Goal: Task Accomplishment & Management: Use online tool/utility

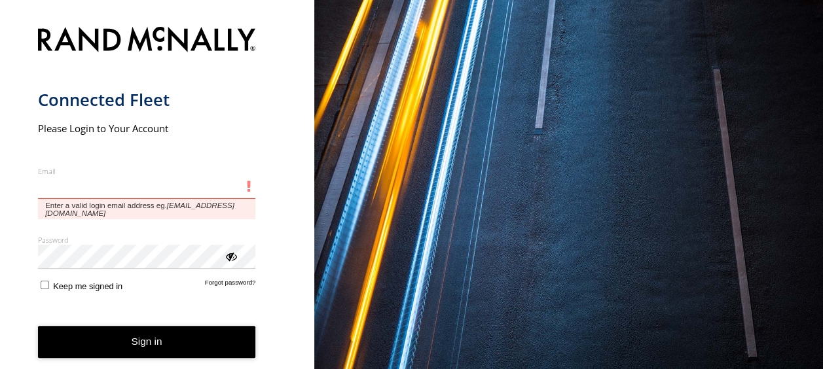
type input "**********"
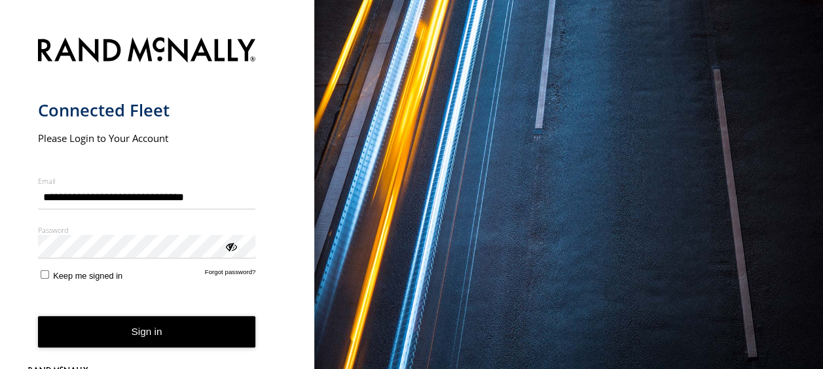
click at [130, 333] on button "Sign in" at bounding box center [147, 332] width 218 height 32
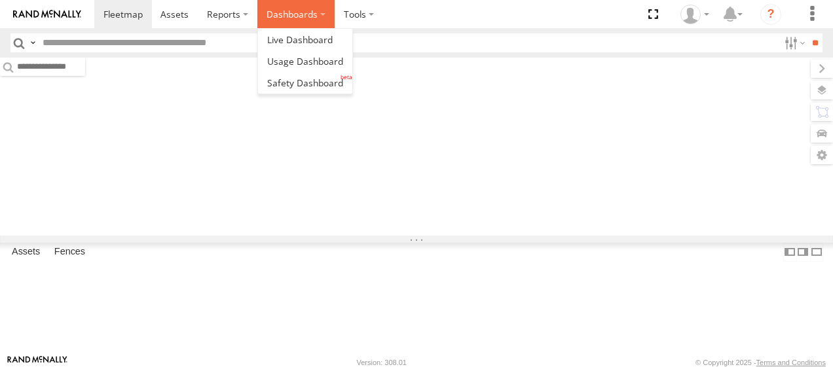
click at [324, 12] on label "Dashboards" at bounding box center [295, 14] width 77 height 28
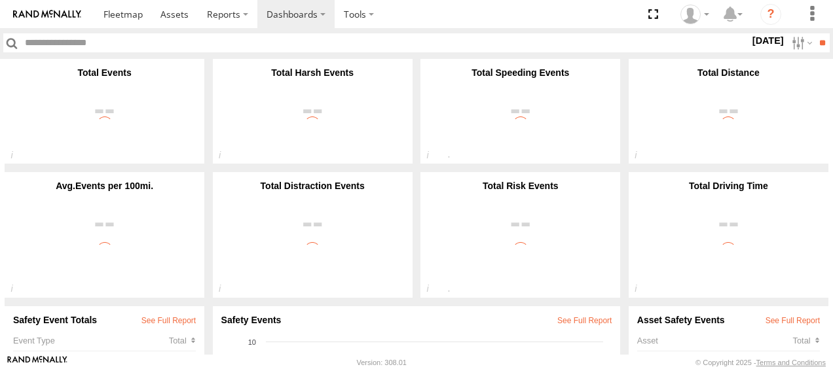
click at [758, 41] on label "18 Sep 25" at bounding box center [768, 40] width 37 height 14
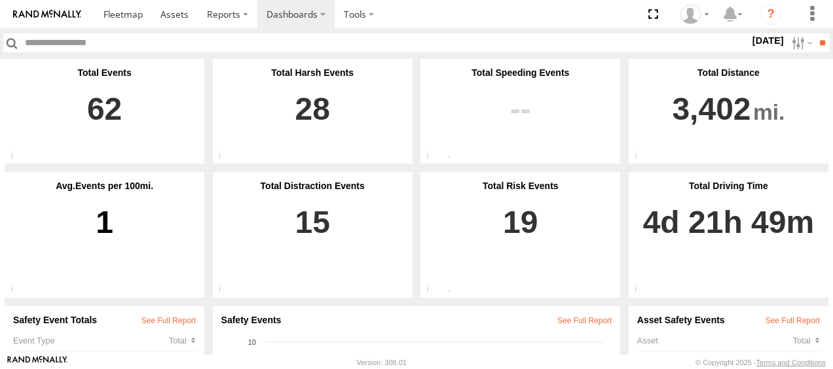
click at [0, 0] on label at bounding box center [0, 0] width 0 height 0
click at [817, 42] on input "**" at bounding box center [821, 42] width 15 height 19
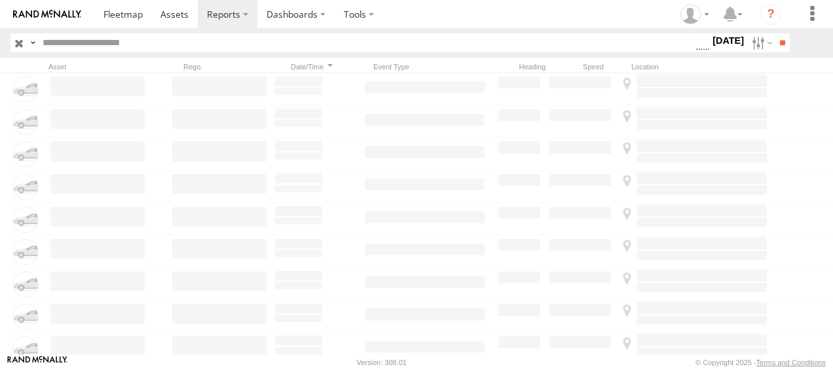
click at [719, 38] on label "17 Sep 25" at bounding box center [728, 40] width 37 height 14
click at [0, 0] on span "Driver Distracted" at bounding box center [0, 0] width 0 height 0
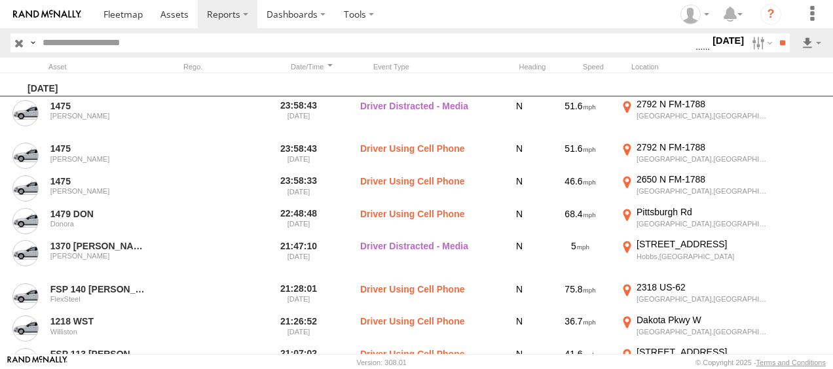
click at [0, 0] on span "Driver Smoking" at bounding box center [0, 0] width 0 height 0
click at [0, 0] on span "Food or Drink" at bounding box center [0, 0] width 0 height 0
click at [0, 0] on span "Driver Distracted" at bounding box center [0, 0] width 0 height 0
click at [0, 0] on span "Food or Drink" at bounding box center [0, 0] width 0 height 0
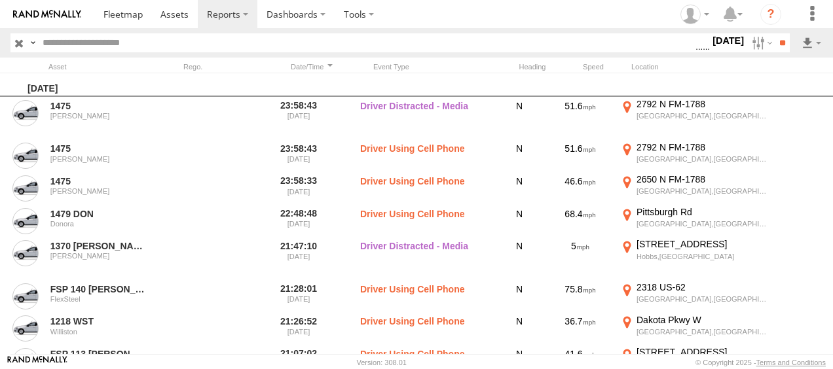
click at [0, 0] on span "Driver Smoking" at bounding box center [0, 0] width 0 height 0
click at [780, 42] on input "**" at bounding box center [781, 42] width 15 height 19
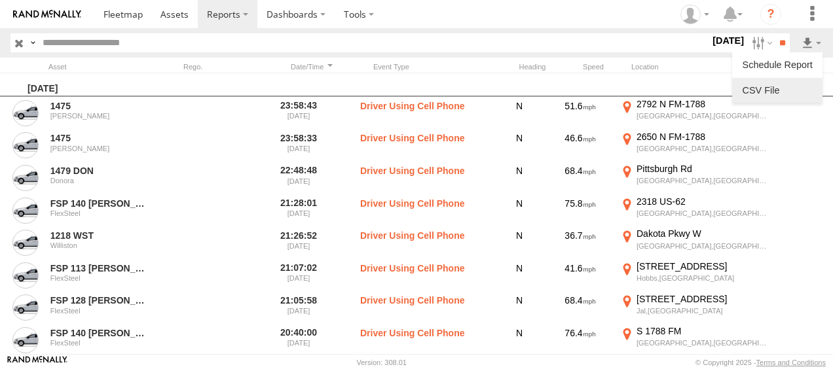
click at [786, 89] on link at bounding box center [777, 91] width 80 height 20
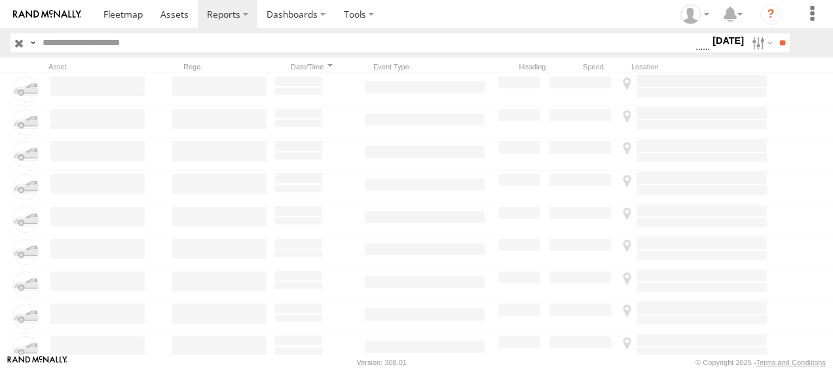
click at [716, 40] on label "[DATE]" at bounding box center [728, 40] width 37 height 14
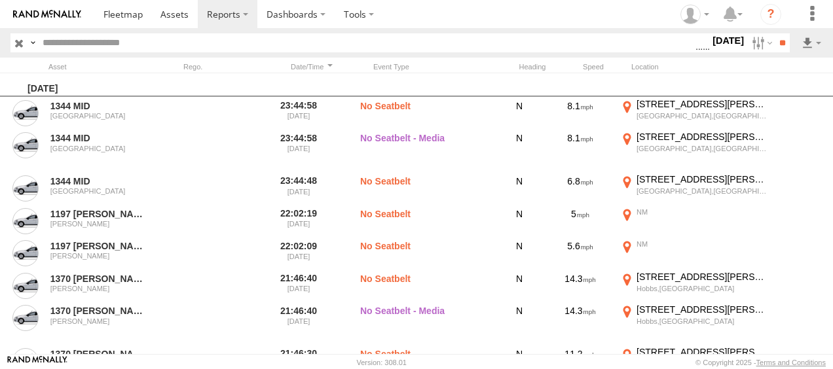
click at [0, 0] on span "Seatbelt Alarm" at bounding box center [0, 0] width 0 height 0
click at [0, 0] on span "Possible Fatigue" at bounding box center [0, 0] width 0 height 0
click at [0, 0] on span "Lane Departure" at bounding box center [0, 0] width 0 height 0
click at [0, 0] on span "No Driver Detected" at bounding box center [0, 0] width 0 height 0
click at [0, 0] on span "Tailgating" at bounding box center [0, 0] width 0 height 0
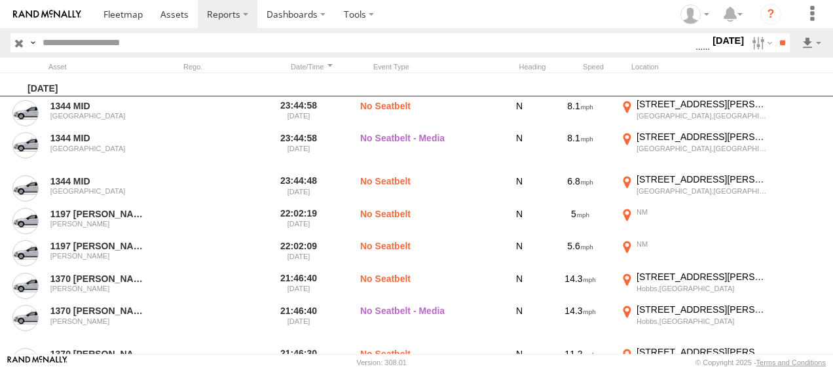
scroll to position [961, 0]
click at [0, 0] on span "Seatbelt Alarm" at bounding box center [0, 0] width 0 height 0
click at [0, 0] on span "Tailgating" at bounding box center [0, 0] width 0 height 0
click at [0, 0] on span "Possible Fatigue" at bounding box center [0, 0] width 0 height 0
click at [0, 0] on span "No Driver Detected" at bounding box center [0, 0] width 0 height 0
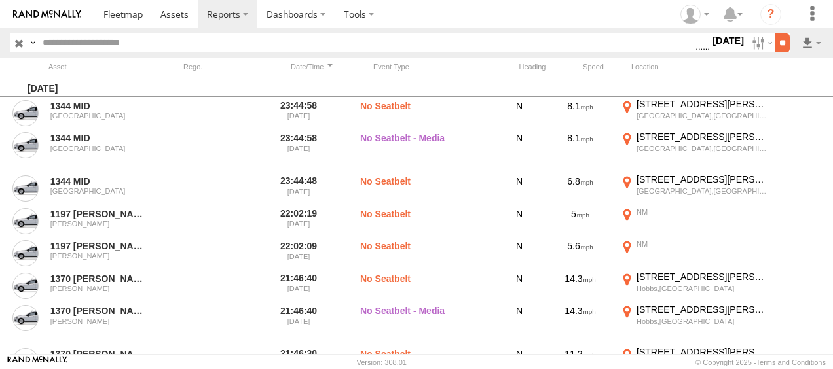
click at [774, 47] on input "**" at bounding box center [781, 42] width 15 height 19
click at [794, 79] on li at bounding box center [777, 90] width 90 height 25
click at [780, 83] on link at bounding box center [777, 91] width 80 height 20
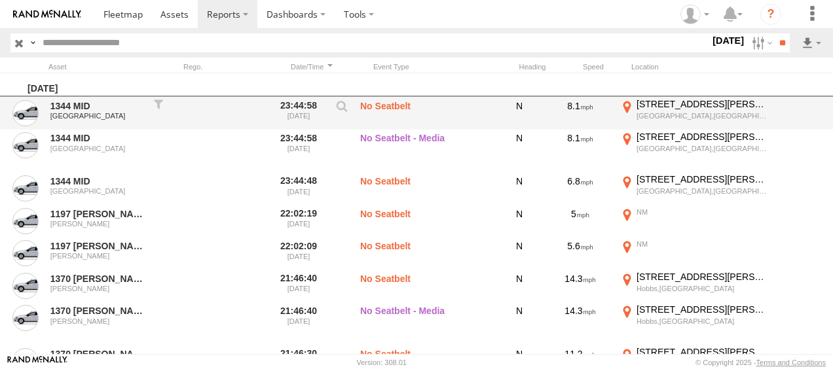
click at [778, 97] on div "1344 MID Odessa 23:44:58 09/17/2025 No Seatbelt N 8.1 8043 Groening St Odessa,T…" at bounding box center [445, 113] width 890 height 33
